Goal: Information Seeking & Learning: Learn about a topic

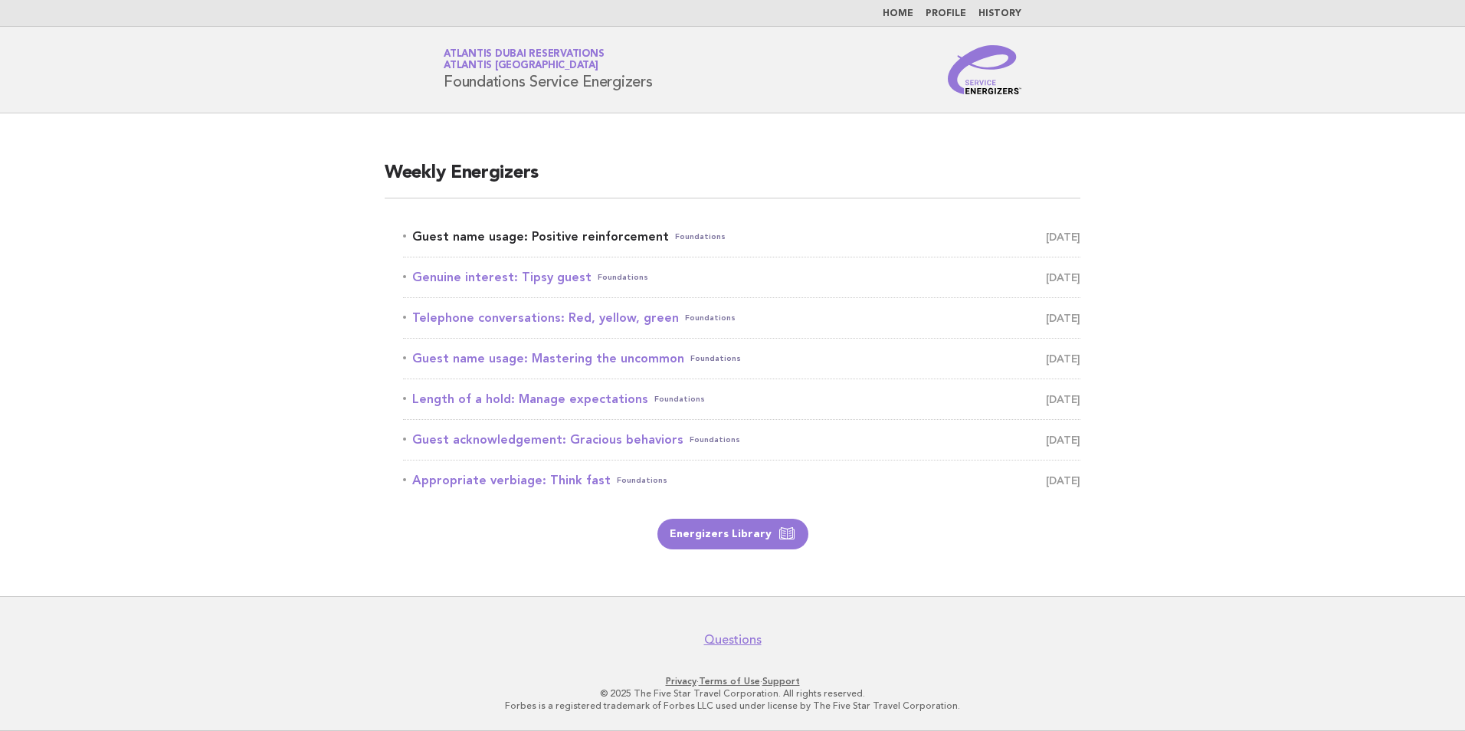
click at [579, 240] on link "Guest name usage: Positive reinforcement Foundations [DATE]" at bounding box center [741, 236] width 677 height 21
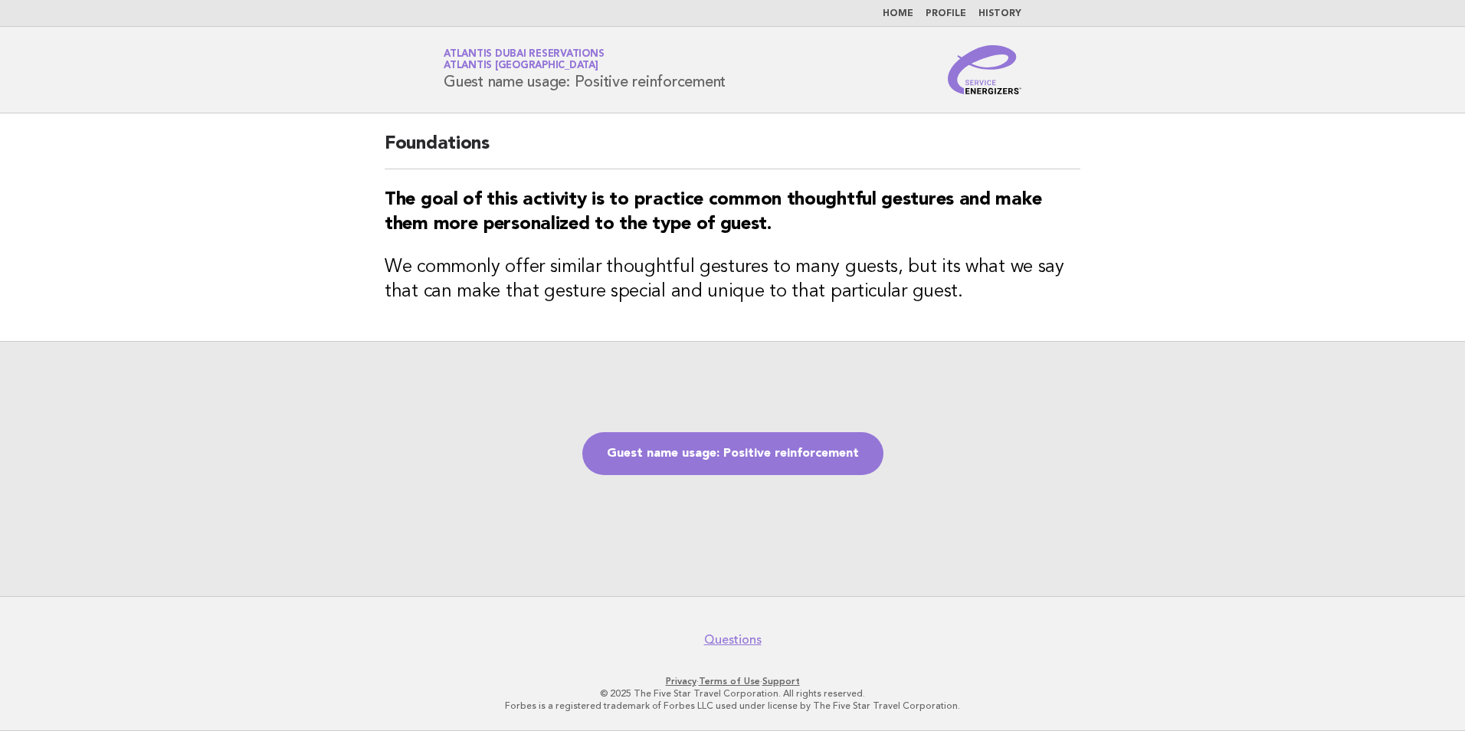
drag, startPoint x: 821, startPoint y: 458, endPoint x: 1129, endPoint y: 350, distance: 327.2
click at [1129, 350] on div "Guest name usage: Positive reinforcement" at bounding box center [732, 468] width 1465 height 255
drag, startPoint x: 744, startPoint y: 80, endPoint x: 445, endPoint y: 89, distance: 299.0
click at [445, 89] on div "Service Energizers Atlantis Dubai Reservations Atlantis Dubai Guest name usage:…" at bounding box center [732, 69] width 621 height 49
copy h1 "Guest name usage: Positive reinforcement"
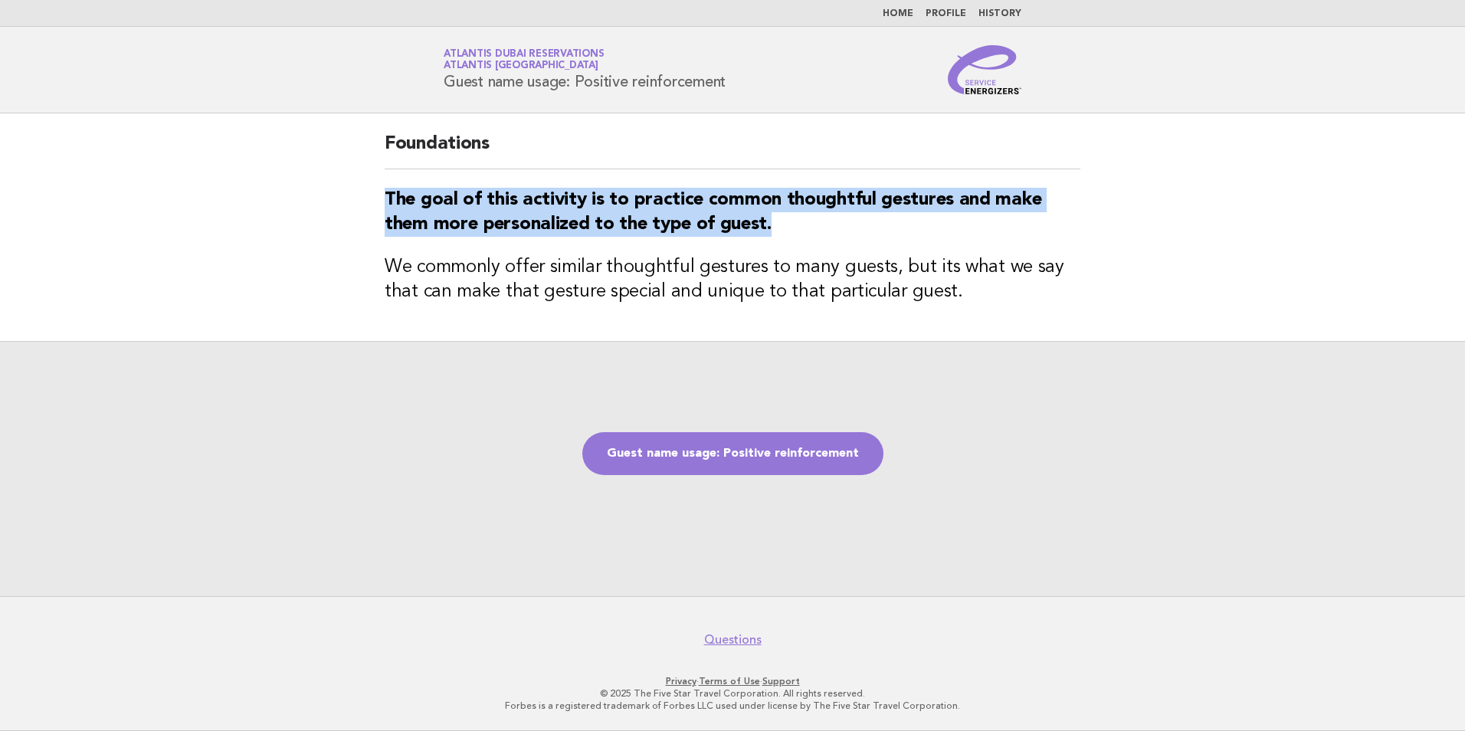
drag, startPoint x: 774, startPoint y: 226, endPoint x: 370, endPoint y: 203, distance: 404.5
click at [370, 203] on div "Foundations The goal of this activity is to practice common thoughtful gestures…" at bounding box center [732, 227] width 733 height 228
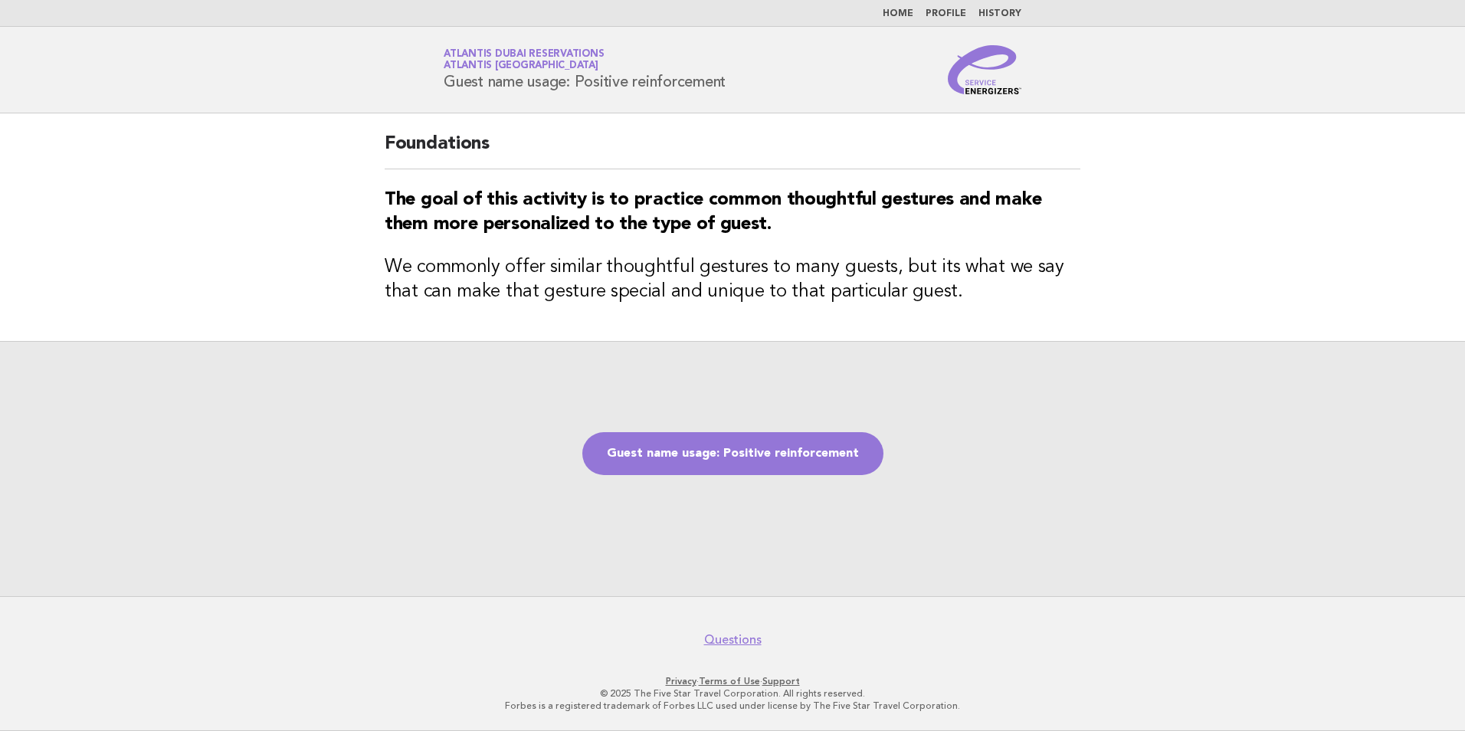
click at [1005, 317] on div "Foundations The goal of this activity is to practice common thoughtful gestures…" at bounding box center [732, 227] width 733 height 228
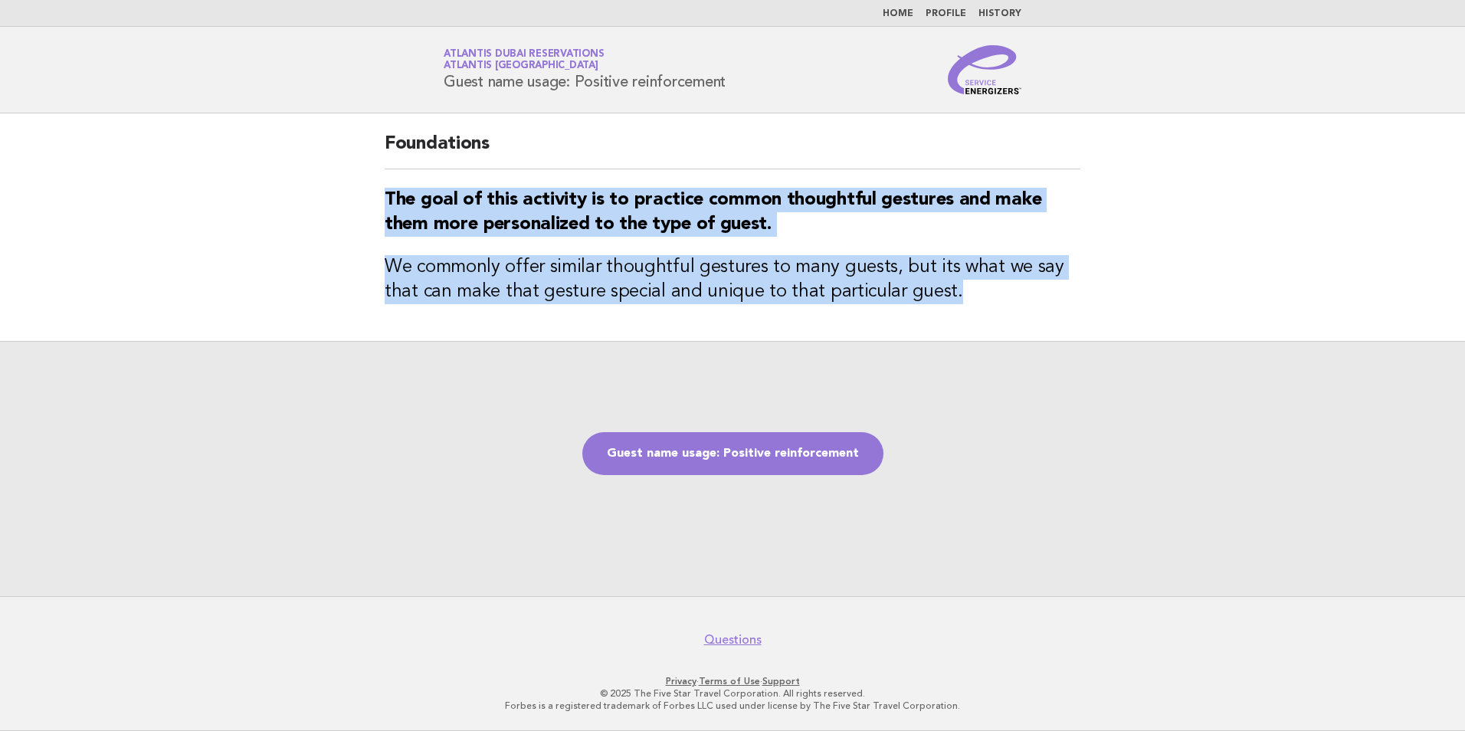
drag, startPoint x: 970, startPoint y: 302, endPoint x: 365, endPoint y: 204, distance: 613.2
click at [365, 204] on main "Foundations The goal of this activity is to practice common thoughtful gestures…" at bounding box center [732, 354] width 1465 height 483
copy div "The goal of this activity is to practice common thoughtful gestures and make th…"
